Goal: Navigation & Orientation: Understand site structure

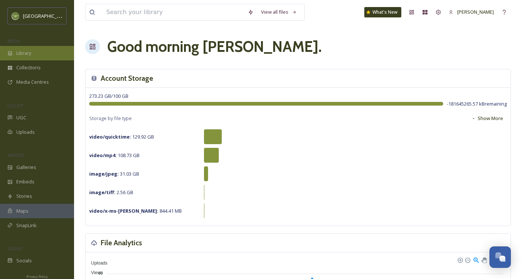
click at [37, 50] on div "Library" at bounding box center [37, 53] width 74 height 14
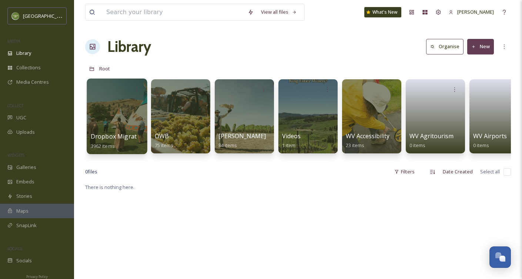
click at [135, 120] on div at bounding box center [117, 116] width 60 height 76
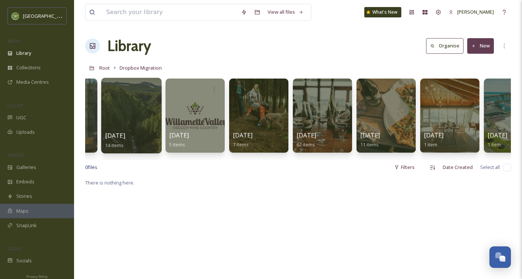
scroll to position [0, 2789]
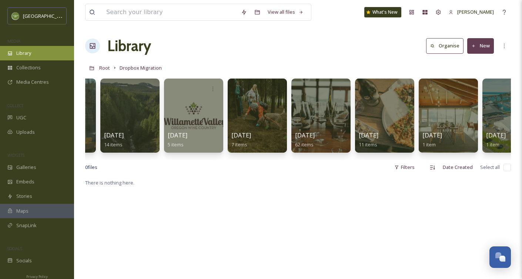
click at [50, 54] on div "Library" at bounding box center [37, 53] width 74 height 14
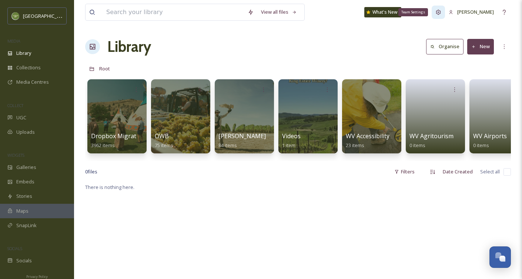
click at [434, 14] on div "Team Settings" at bounding box center [438, 12] width 13 height 13
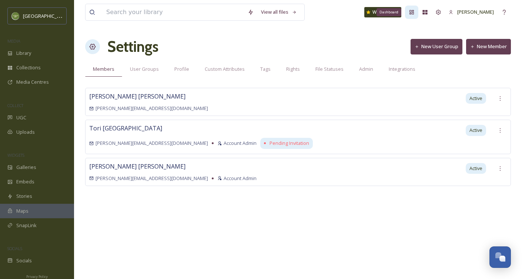
click at [413, 13] on icon at bounding box center [412, 12] width 6 height 6
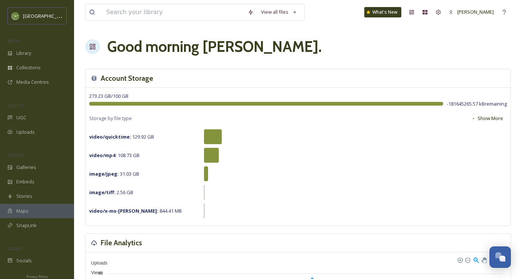
click at [474, 102] on span "-181645265.57 kB remaining" at bounding box center [477, 103] width 60 height 7
click at [485, 119] on button "Show More" at bounding box center [487, 118] width 39 height 14
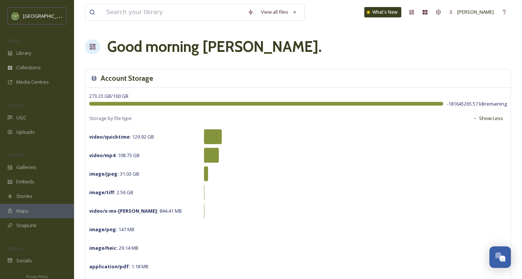
click at [485, 119] on button "Show Less" at bounding box center [488, 118] width 38 height 14
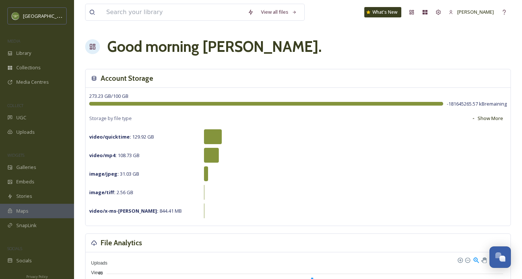
click at [485, 119] on button "Show More" at bounding box center [487, 118] width 39 height 14
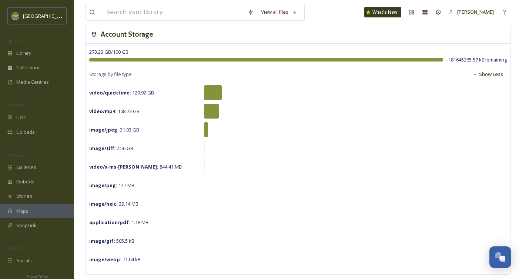
scroll to position [46, 0]
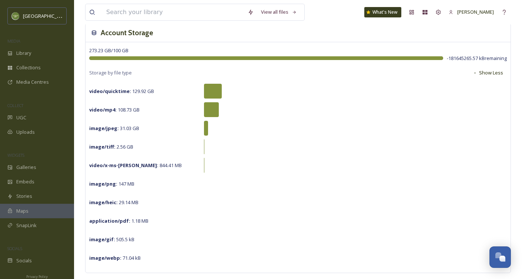
click at [242, 55] on div "-181645265.57 kB remaining" at bounding box center [298, 58] width 418 height 7
click at [230, 56] on div at bounding box center [266, 58] width 354 height 4
click at [50, 57] on div "Library" at bounding box center [37, 53] width 74 height 14
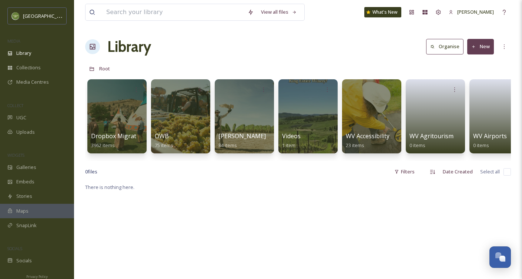
click at [432, 6] on link at bounding box center [438, 12] width 13 height 13
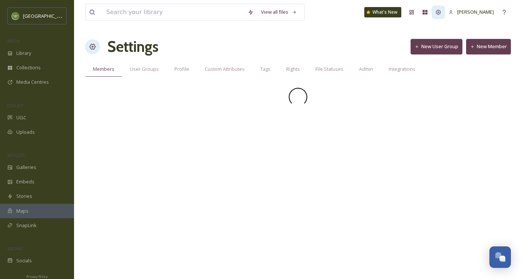
click at [435, 9] on div at bounding box center [438, 12] width 13 height 13
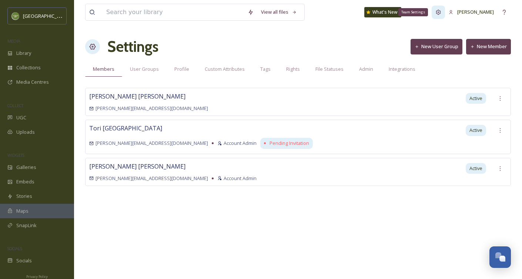
click at [441, 12] on icon at bounding box center [438, 12] width 6 height 6
click at [148, 71] on span "User Groups" at bounding box center [144, 69] width 29 height 7
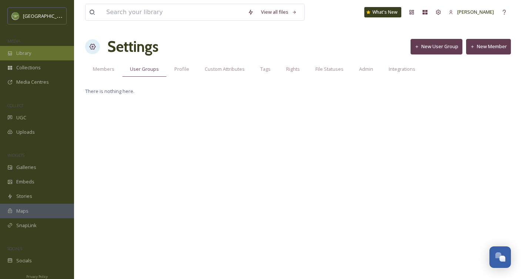
click at [48, 58] on div "Library" at bounding box center [37, 53] width 74 height 14
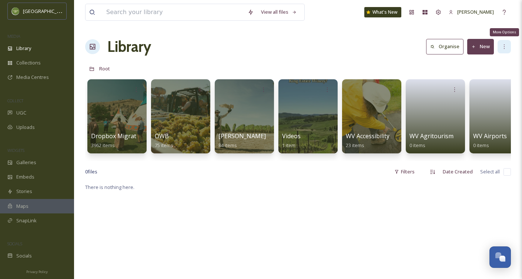
click at [504, 51] on div "More Options" at bounding box center [504, 46] width 13 height 13
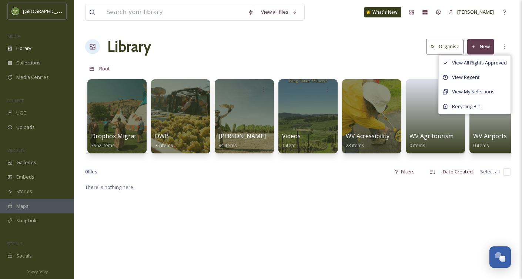
click at [355, 39] on div "Library Organise New View All Rights Approved View Recent View My Selections Re…" at bounding box center [298, 47] width 426 height 22
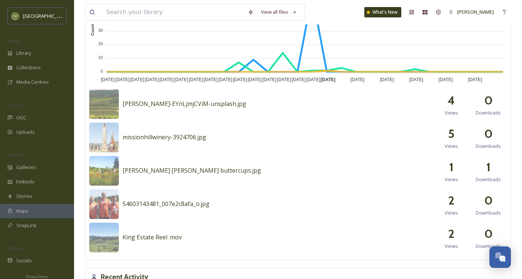
scroll to position [464, 0]
